Goal: Task Accomplishment & Management: Manage account settings

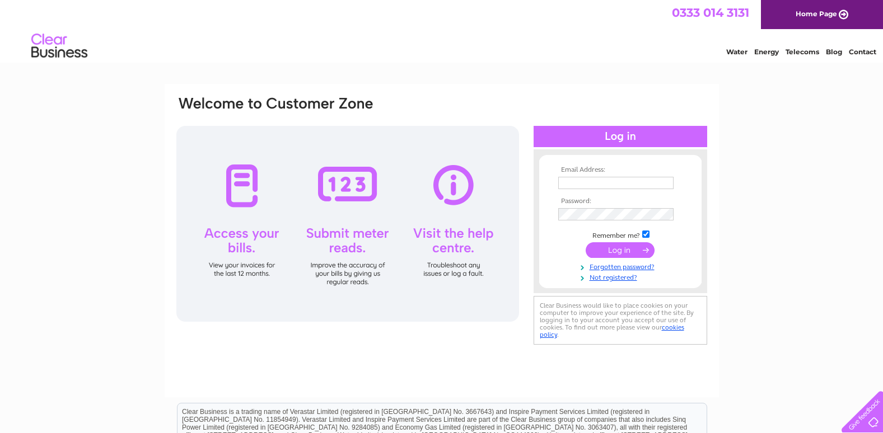
type input "treasurer@gdschurch.org.uk"
click at [613, 251] on input "submit" at bounding box center [619, 250] width 69 height 16
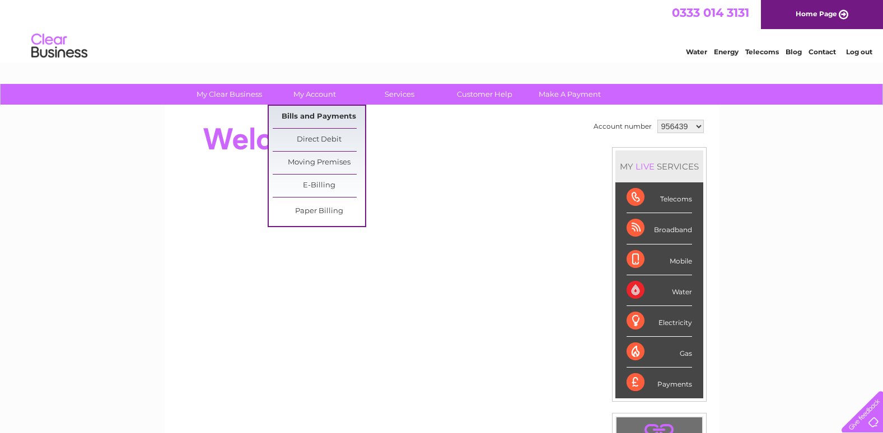
click at [321, 118] on link "Bills and Payments" at bounding box center [319, 117] width 92 height 22
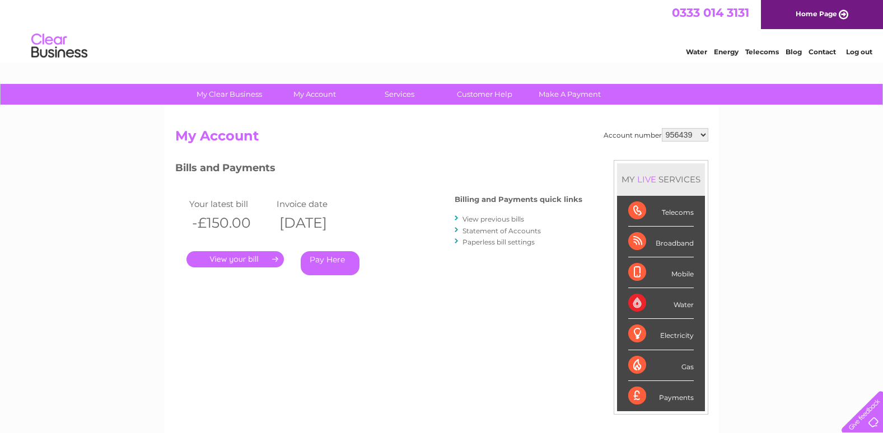
click at [256, 260] on link "." at bounding box center [234, 259] width 97 height 16
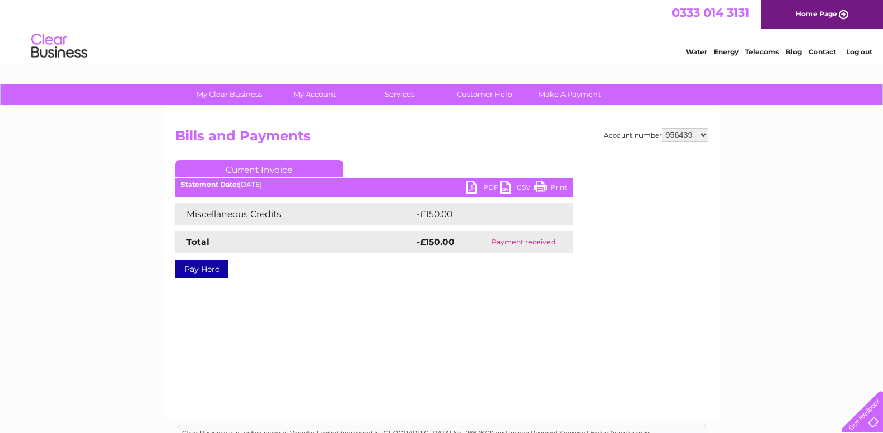
click at [491, 186] on link "PDF" at bounding box center [483, 189] width 34 height 16
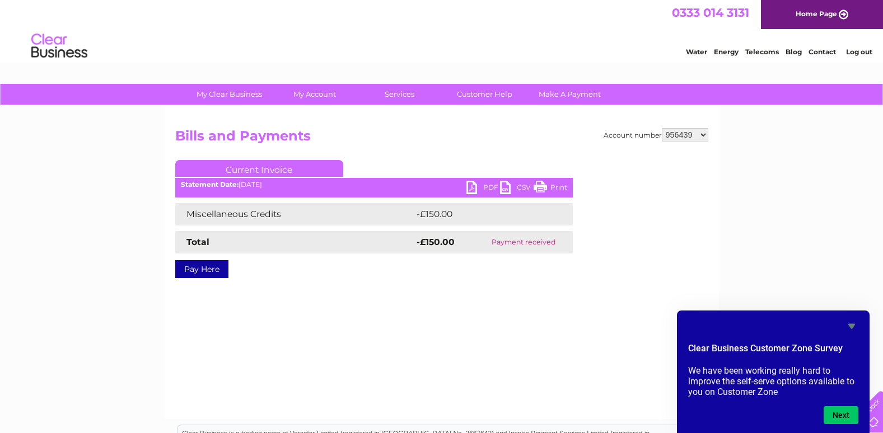
click at [860, 53] on link "Log out" at bounding box center [859, 52] width 26 height 8
